Goal: Find contact information: Find contact information

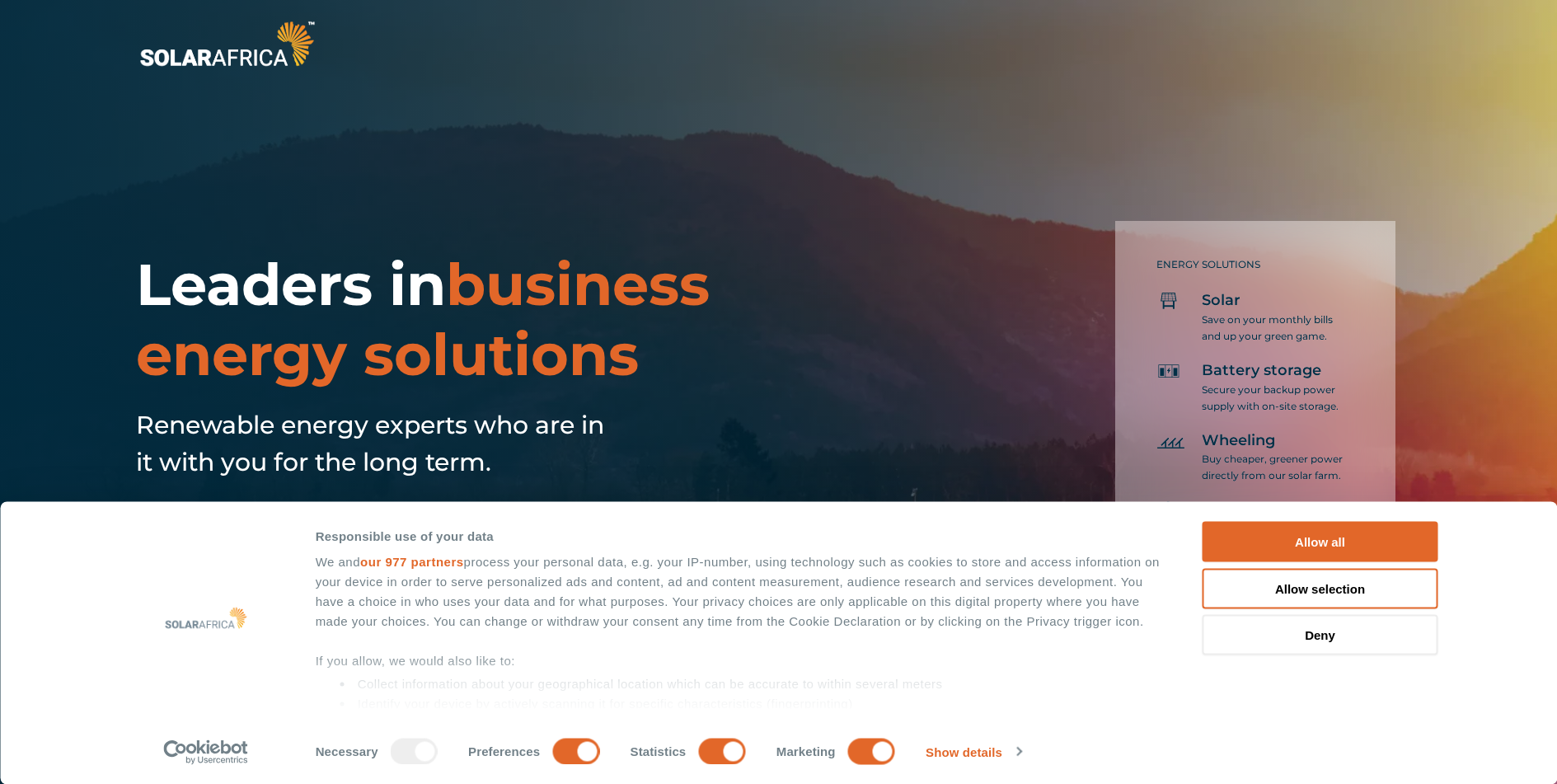
click at [1295, 549] on button "Allow all" at bounding box center [1320, 542] width 236 height 41
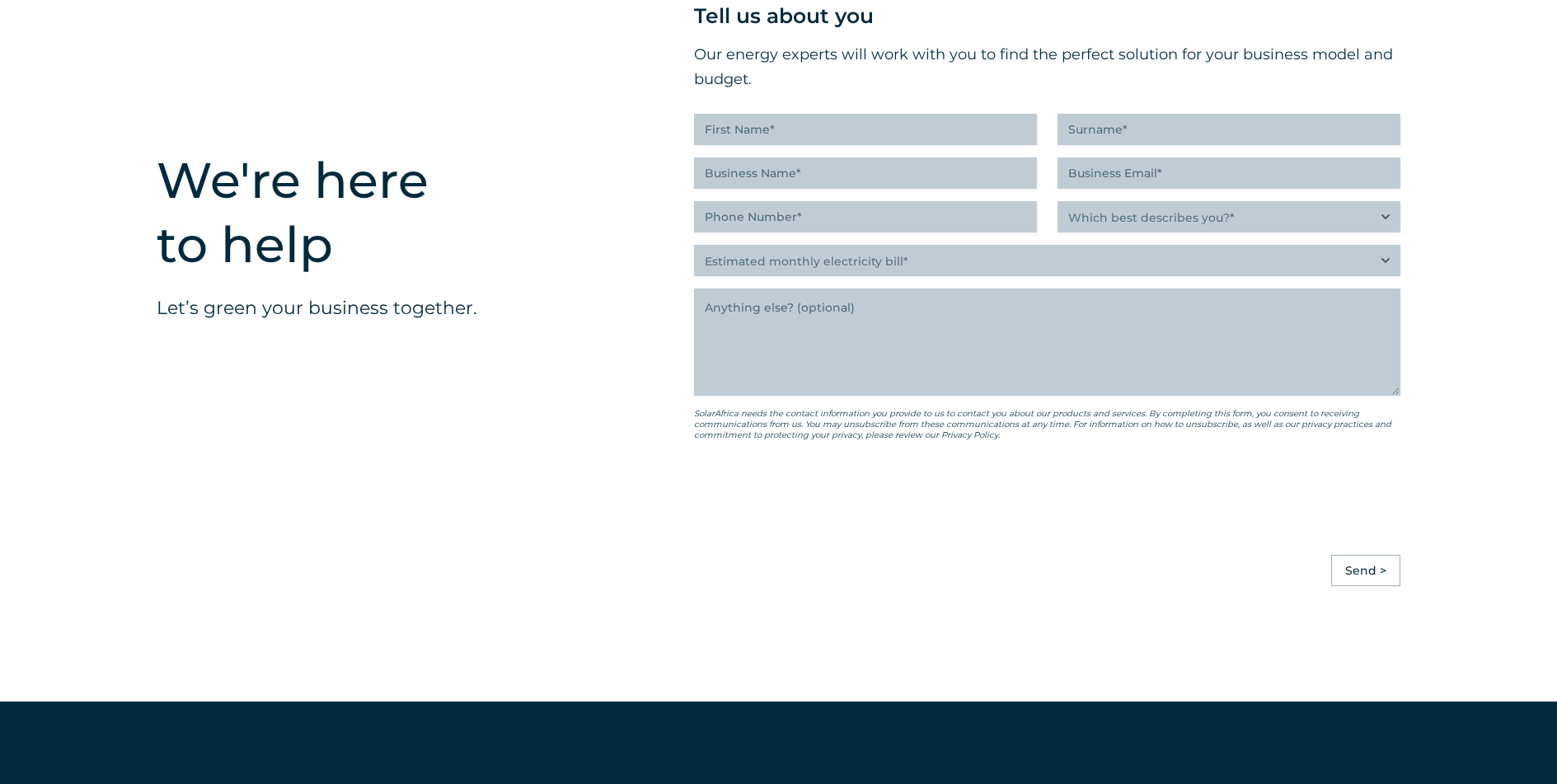
scroll to position [4645, 0]
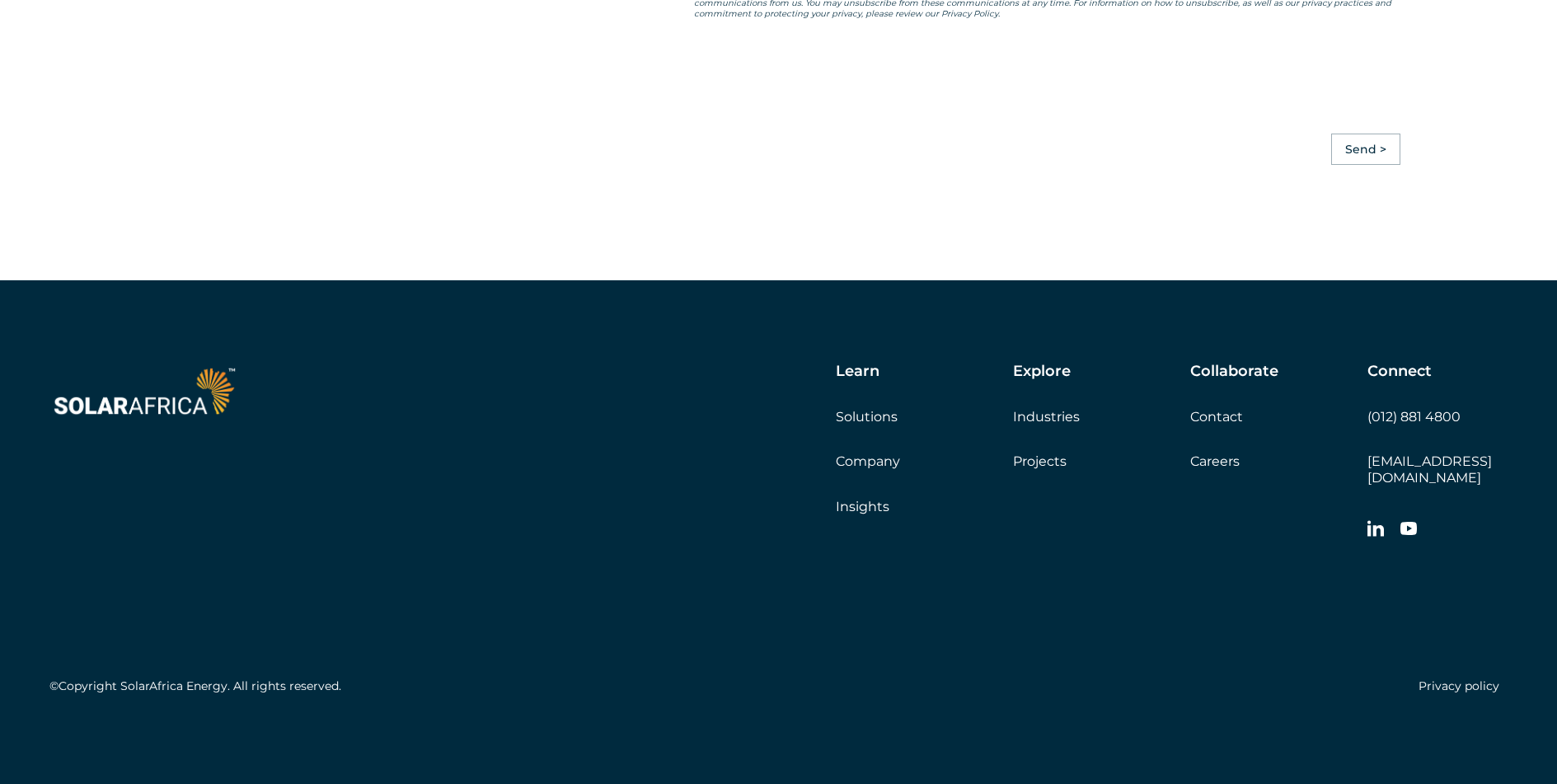
click at [1216, 424] on link "Contact" at bounding box center [1216, 417] width 53 height 16
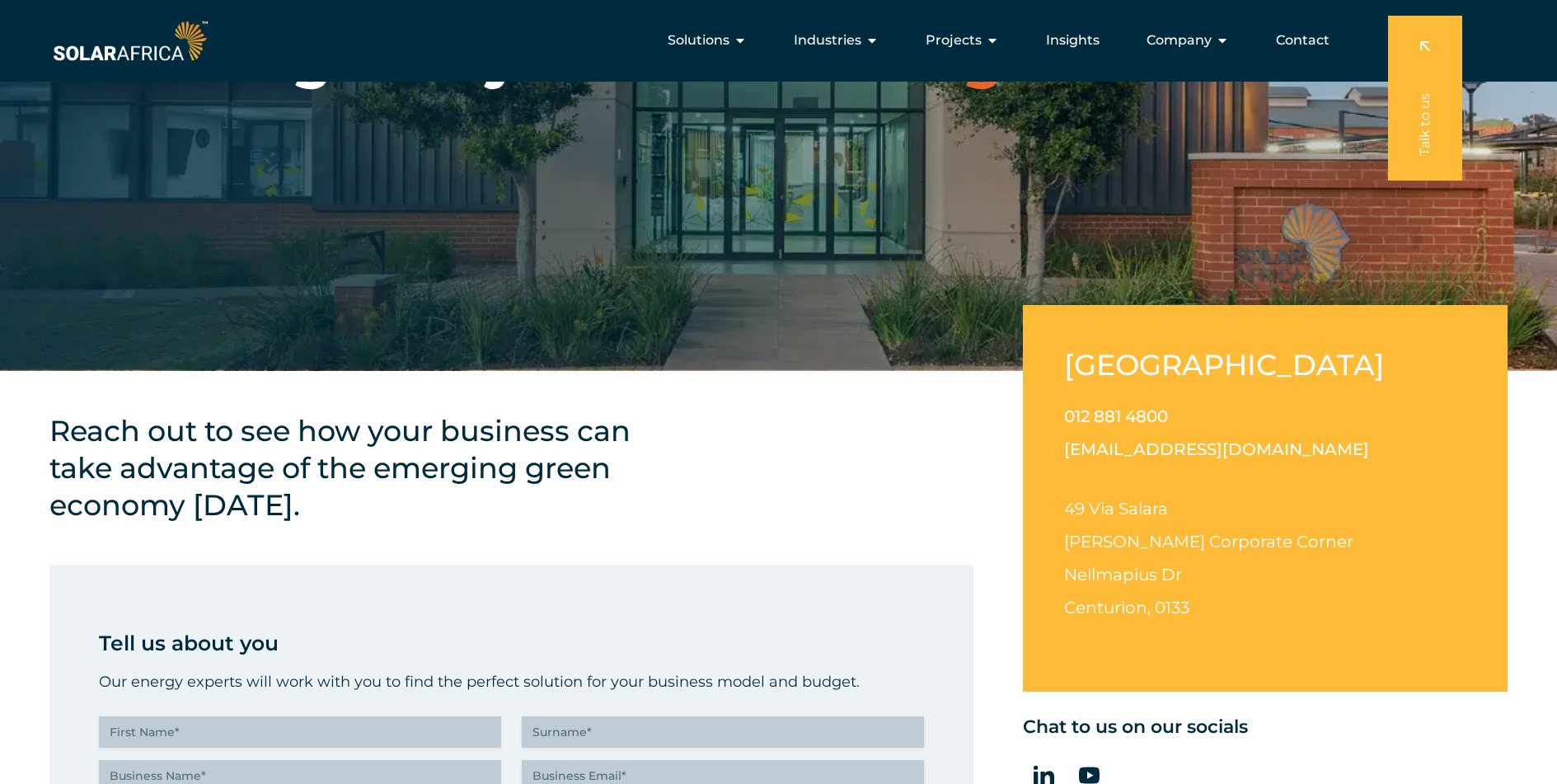
scroll to position [247, 0]
